Goal: Check status: Check status

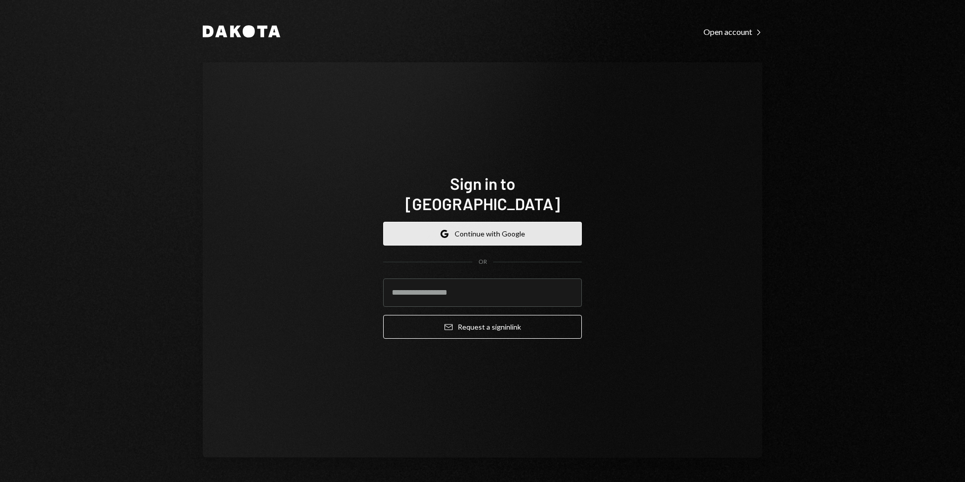
click at [436, 222] on button "Google Continue with Google" at bounding box center [482, 234] width 199 height 24
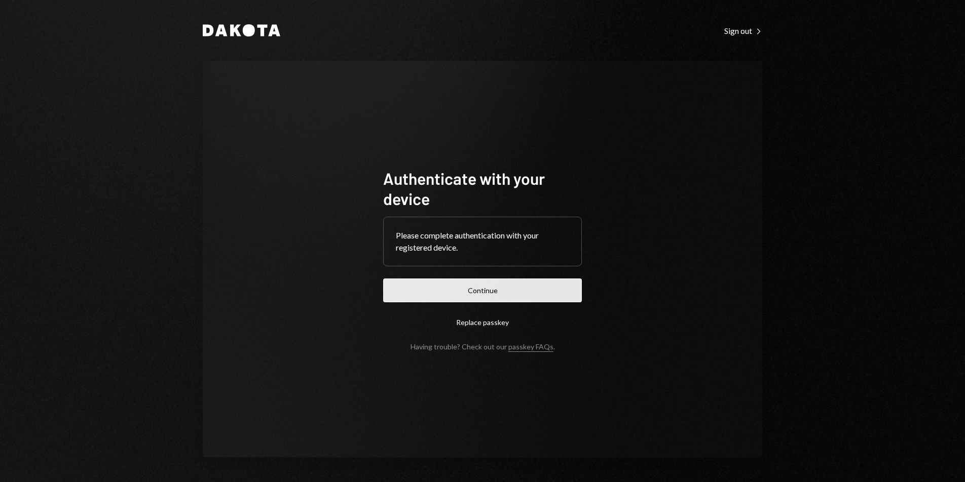
click at [559, 285] on button "Continue" at bounding box center [482, 291] width 199 height 24
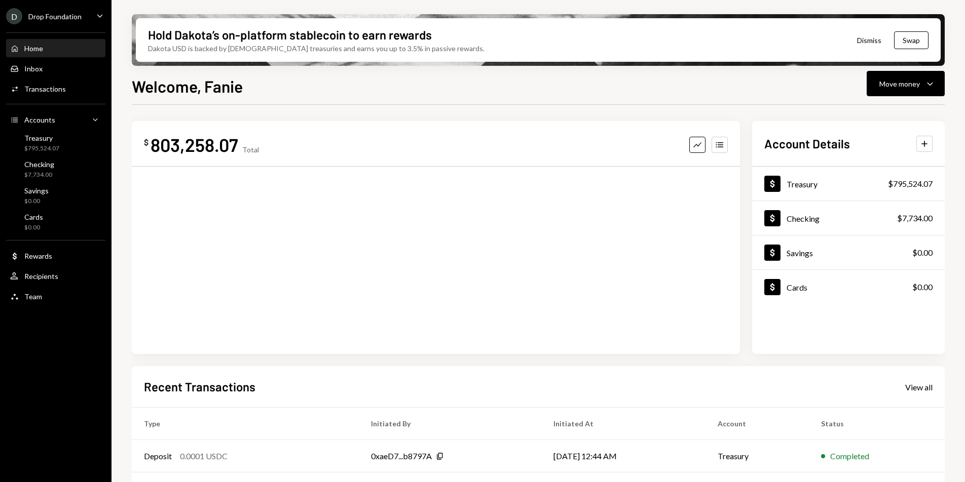
click at [41, 100] on div "Home Home Inbox Inbox Activities Transactions Accounts Accounts Caret Down Trea…" at bounding box center [55, 166] width 111 height 281
click at [47, 86] on div "Transactions" at bounding box center [45, 89] width 42 height 9
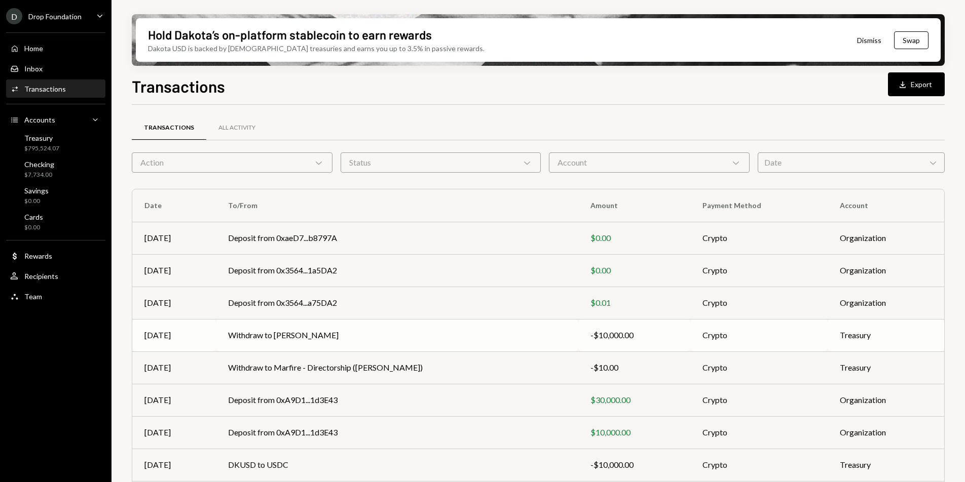
click at [310, 331] on td "Withdraw to [PERSON_NAME]" at bounding box center [397, 335] width 362 height 32
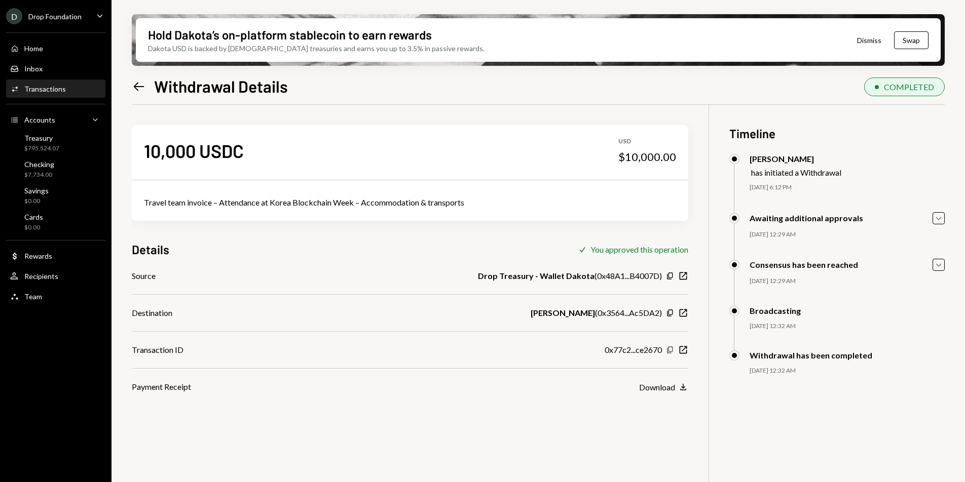
click at [671, 348] on icon "Copy" at bounding box center [670, 350] width 8 height 8
